Goal: Task Accomplishment & Management: Use online tool/utility

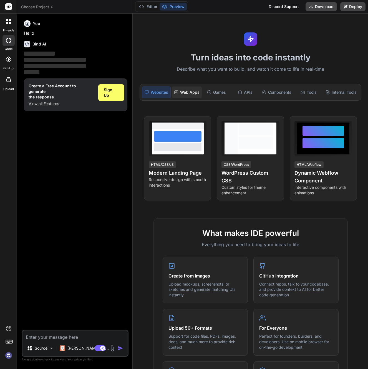
click at [176, 88] on div "Web Apps" at bounding box center [187, 92] width 30 height 12
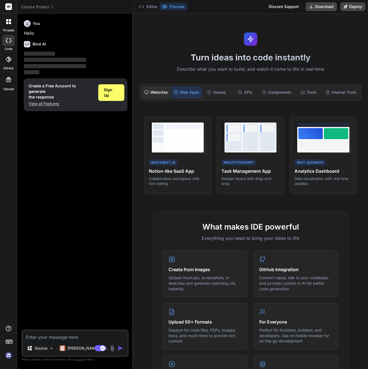
click at [150, 89] on div "Websites" at bounding box center [156, 92] width 28 height 12
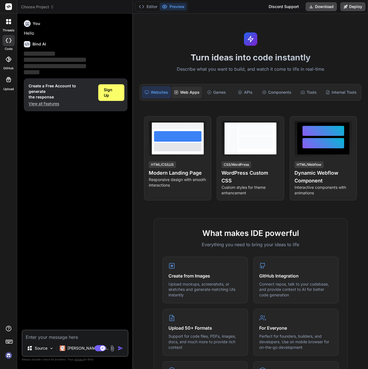
click at [194, 89] on div "Web Apps" at bounding box center [187, 92] width 30 height 12
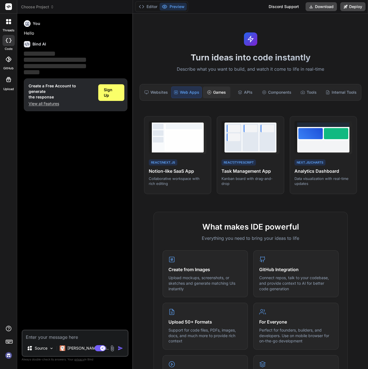
click at [218, 91] on div "Games" at bounding box center [216, 92] width 27 height 12
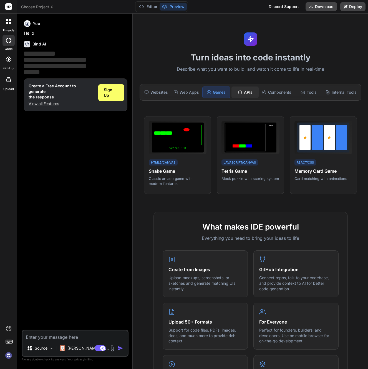
click at [239, 90] on icon at bounding box center [240, 92] width 4 height 4
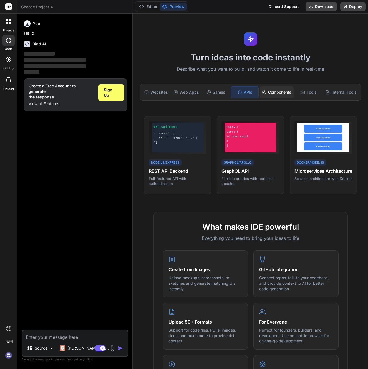
click at [277, 91] on div "Components" at bounding box center [276, 92] width 34 height 12
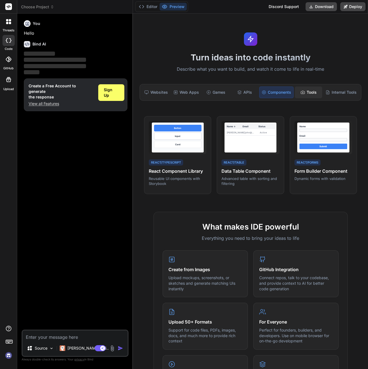
click at [314, 92] on div "Tools" at bounding box center [307, 92] width 27 height 12
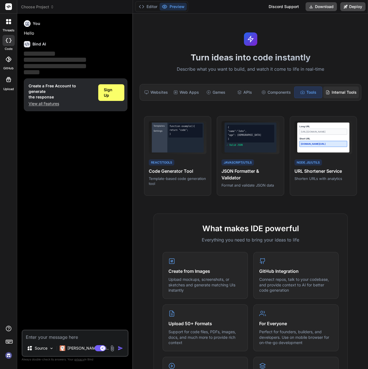
click at [338, 90] on div "Internal Tools" at bounding box center [340, 92] width 35 height 12
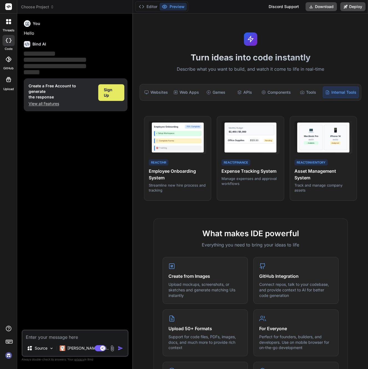
click at [111, 87] on span "Sign Up" at bounding box center [111, 92] width 15 height 11
type textarea "x"
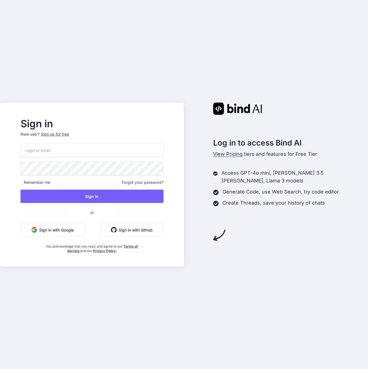
click at [150, 230] on button "Sign in with Github" at bounding box center [131, 229] width 63 height 13
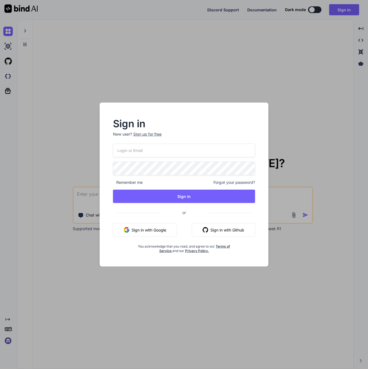
click at [213, 229] on button "Sign in with Github" at bounding box center [223, 229] width 63 height 13
click at [216, 216] on span "or" at bounding box center [184, 212] width 142 height 11
click at [324, 125] on div "Sign in New user? Sign up for free Remember me Forgot your password? Sign In or…" at bounding box center [184, 184] width 368 height 369
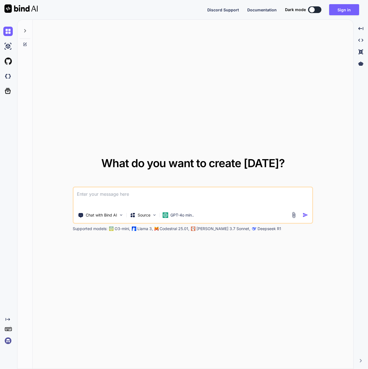
click at [317, 9] on button at bounding box center [314, 9] width 13 height 7
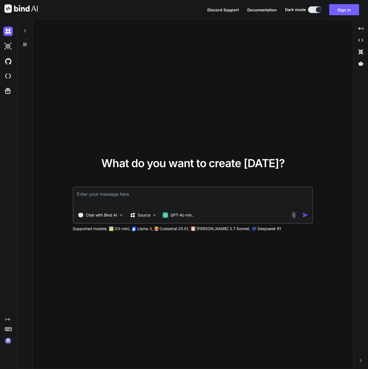
click at [317, 9] on div at bounding box center [318, 10] width 6 height 6
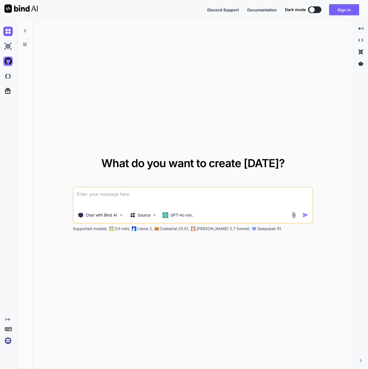
click at [8, 63] on img at bounding box center [7, 61] width 9 height 9
click at [10, 77] on img at bounding box center [7, 76] width 9 height 9
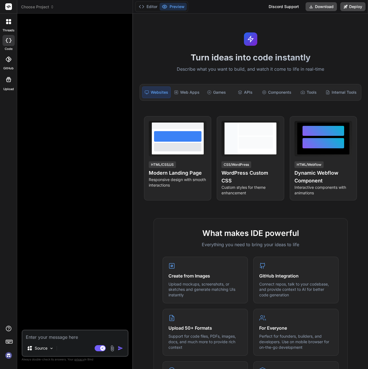
click at [7, 90] on label "Upload" at bounding box center [8, 89] width 11 height 5
click at [9, 345] on icon at bounding box center [9, 341] width 8 height 8
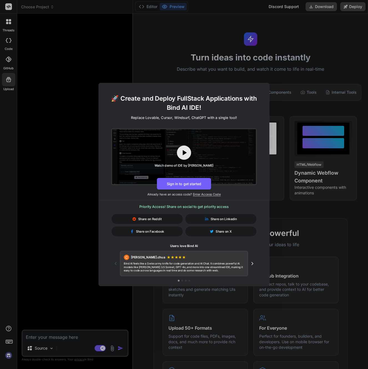
click at [81, 113] on div "🚀 Create and Deploy FullStack Applications with Bind AI IDE! Replace Lovable, C…" at bounding box center [184, 184] width 368 height 369
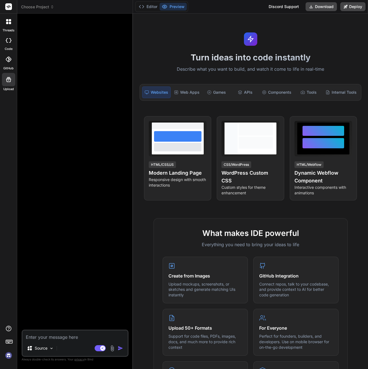
type textarea "x"
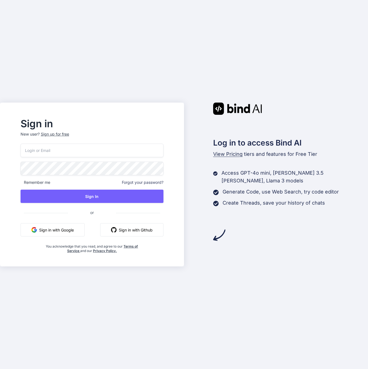
click at [116, 232] on img "button" at bounding box center [114, 230] width 6 height 6
